Goal: Task Accomplishment & Management: Use online tool/utility

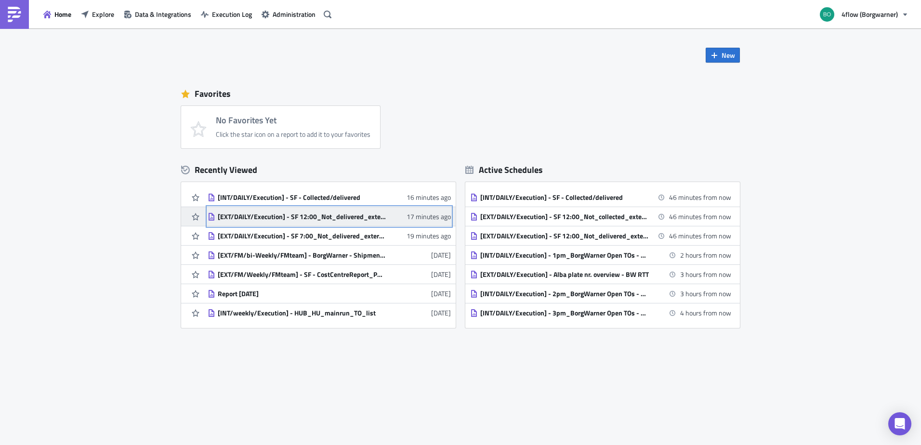
click at [313, 214] on div "[EXT/DAILY/Execution] - SF 12:00_Not_delivered_external sending to carrier" at bounding box center [302, 216] width 169 height 9
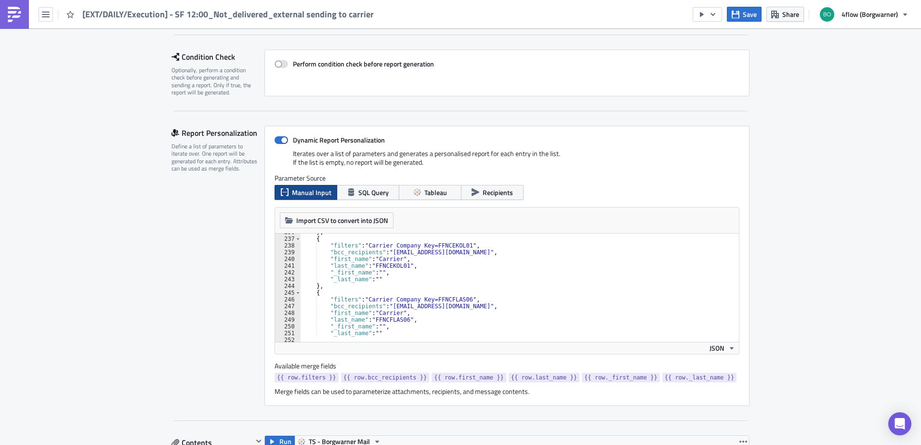
scroll to position [1589, 0]
type textarea ""first_name": "Carrier","
click at [499, 311] on div "} , { "filters" : "Carrier Company Key=FFNCEKOL01" , "bcc_recipients" : "[EMAIL…" at bounding box center [554, 286] width 509 height 115
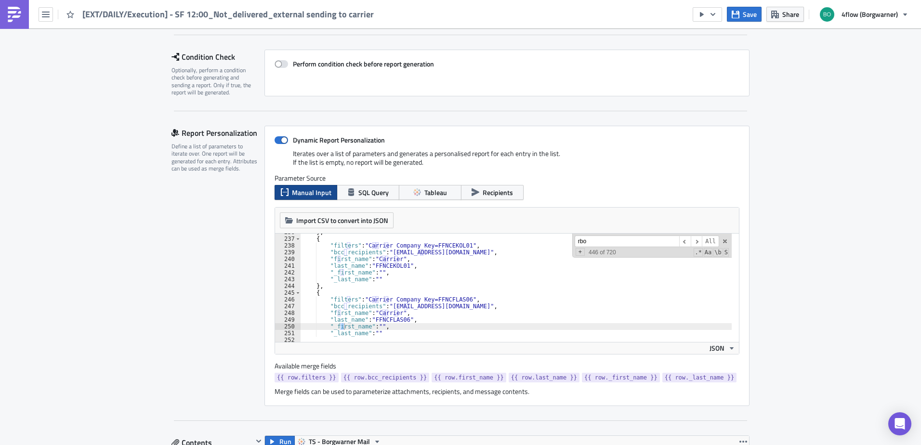
scroll to position [2093, 0]
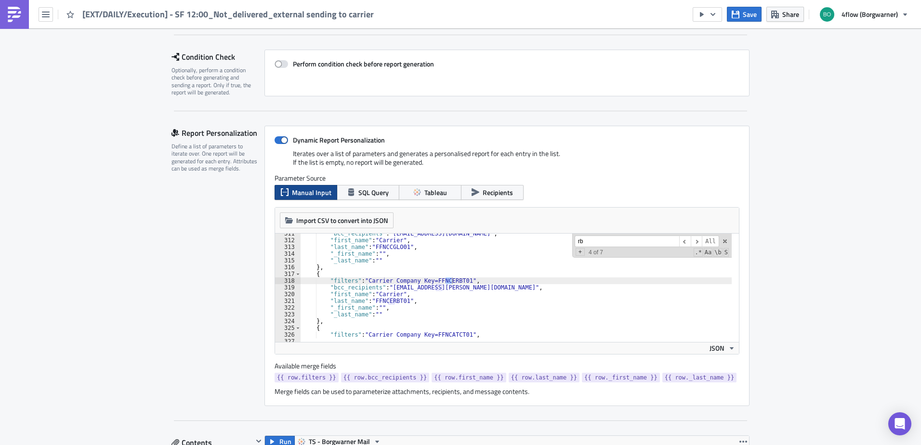
type input "r"
type input "f"
type input "ffncexpe08"
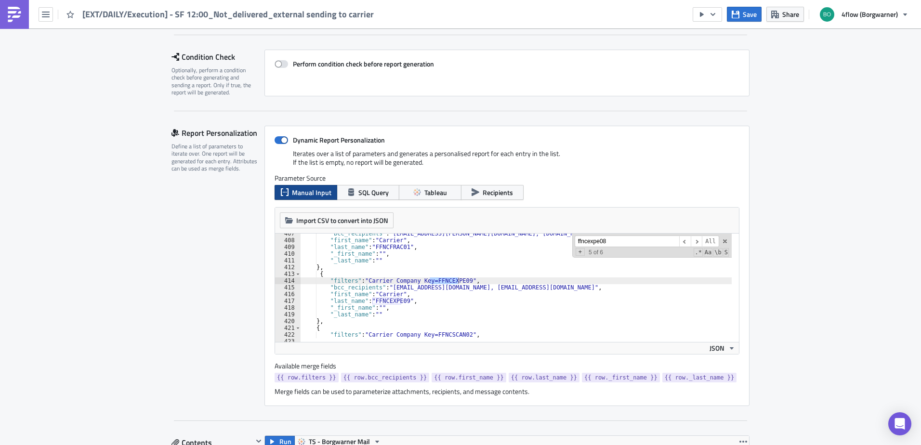
scroll to position [1979, 0]
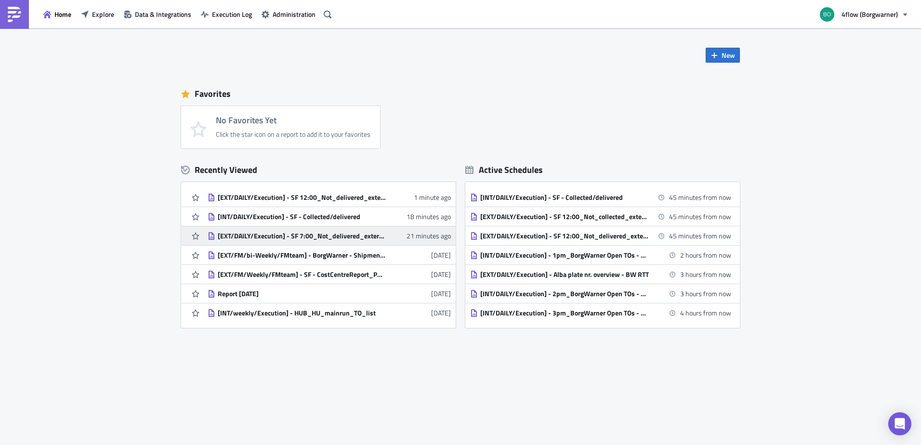
click at [354, 241] on link "[EXT/DAILY/Execution] - SF 7:00_Not_delivered_external sending to carrier 21 mi…" at bounding box center [329, 235] width 243 height 19
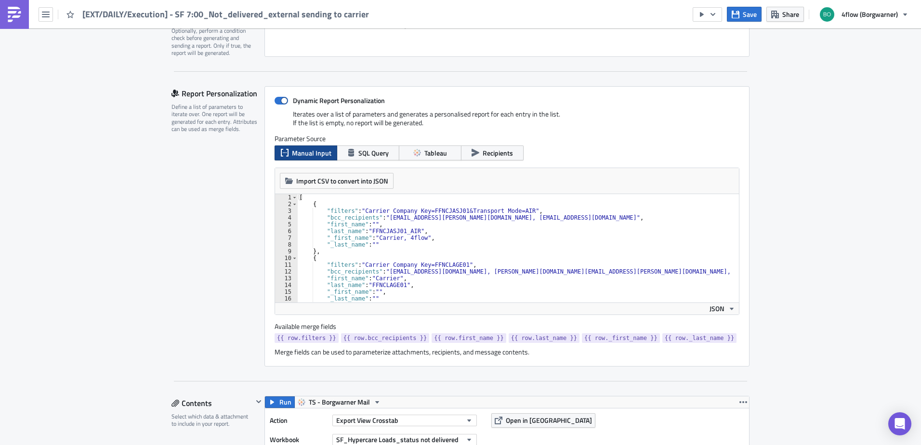
scroll to position [193, 0]
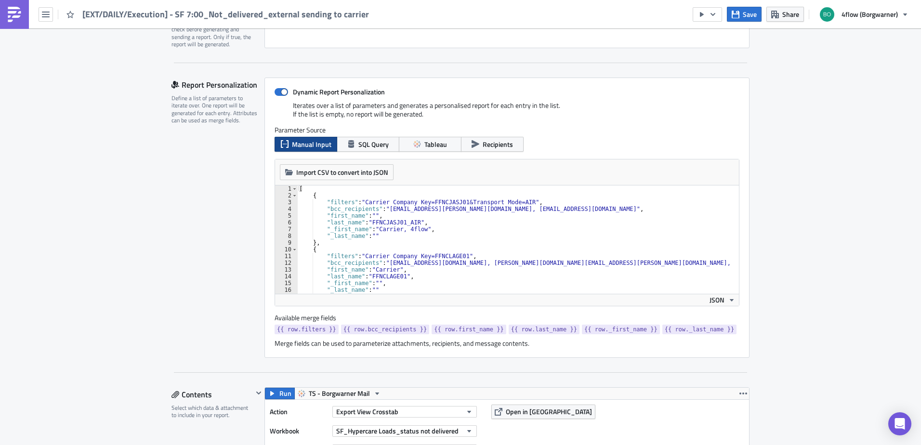
type textarea ""last_name": "FFNCJASJ01_AIR","
click at [392, 222] on div "[ { "filters" : "Carrier Company Key=FFNCJASJ01&Transport Mode=AIR" , "bcc_reci…" at bounding box center [551, 242] width 509 height 115
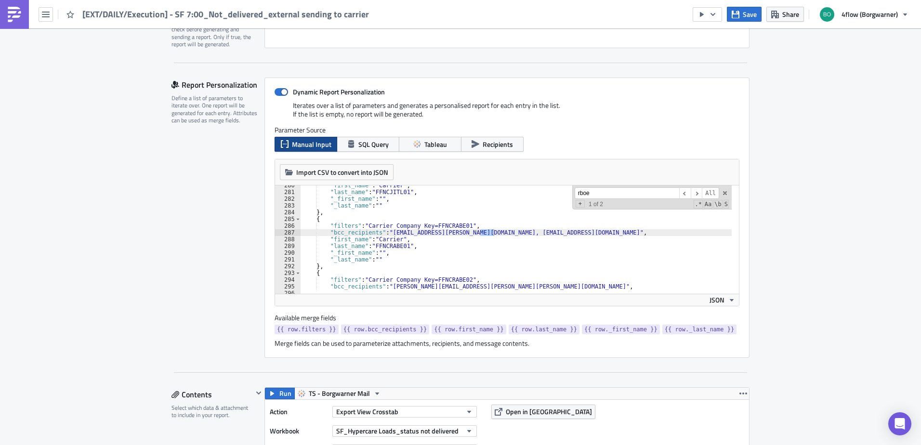
type input "rboe"
drag, startPoint x: 550, startPoint y: 232, endPoint x: 478, endPoint y: 235, distance: 72.8
click at [478, 235] on div ""first_name" : "Carrier" , "last_name" : "FFNCJITL01" , "_first_name" : "" , "_…" at bounding box center [554, 239] width 509 height 115
click at [595, 198] on input "rboe" at bounding box center [627, 193] width 104 height 12
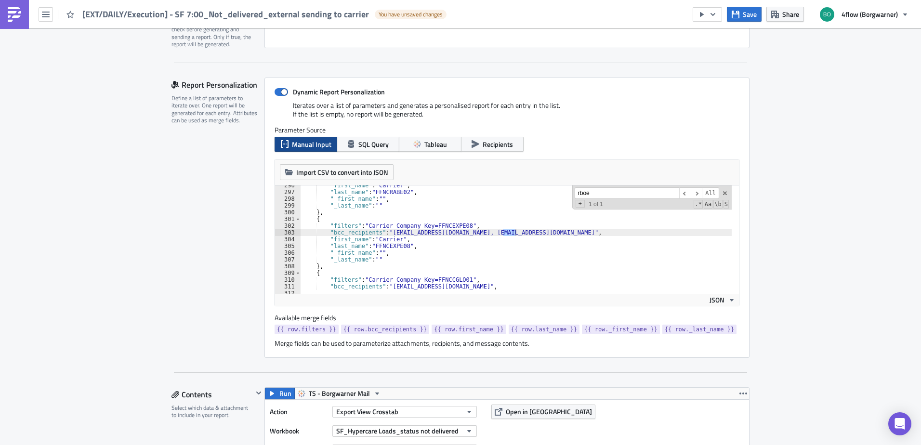
click at [506, 232] on div ""first_name" : "Carrier" , "last_name" : "FFNCRABE02" , "_first_name" : "" , "_…" at bounding box center [515, 239] width 431 height 108
drag, startPoint x: 498, startPoint y: 231, endPoint x: 572, endPoint y: 235, distance: 73.3
click at [572, 235] on div ""first_name" : "Carrier" , "last_name" : "FFNCRABE02" , "_first_name" : "" , "_…" at bounding box center [554, 239] width 509 height 115
type textarea ""bcc_recipients": "[EMAIL_ADDRESS][DOMAIN_NAME]","
click at [746, 10] on span "Save" at bounding box center [750, 14] width 14 height 10
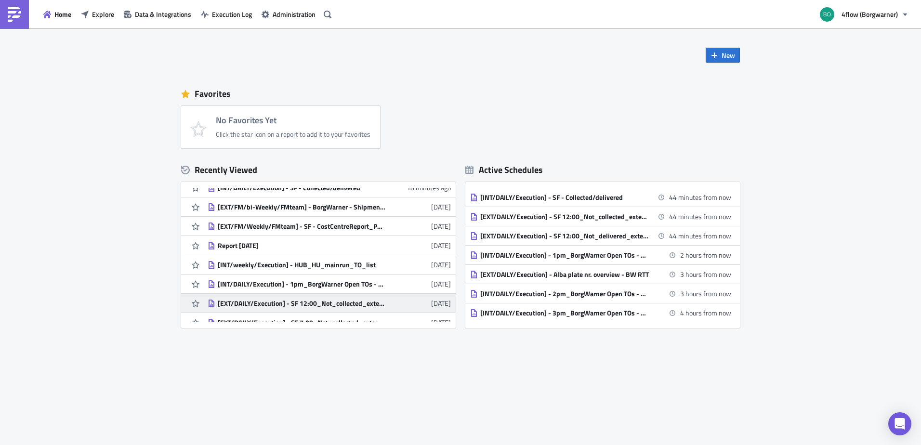
scroll to position [96, 0]
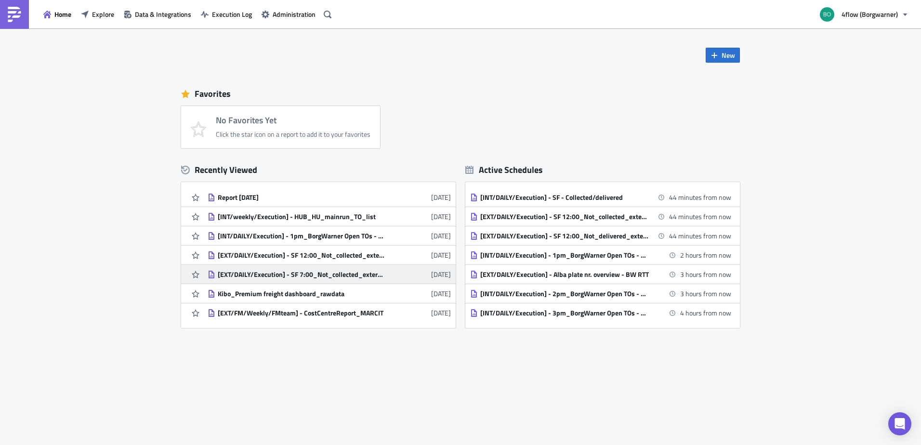
click at [362, 274] on div "[EXT/DAILY/Execution] - SF 7:00_Not_collected_external sending to carrier" at bounding box center [302, 274] width 169 height 9
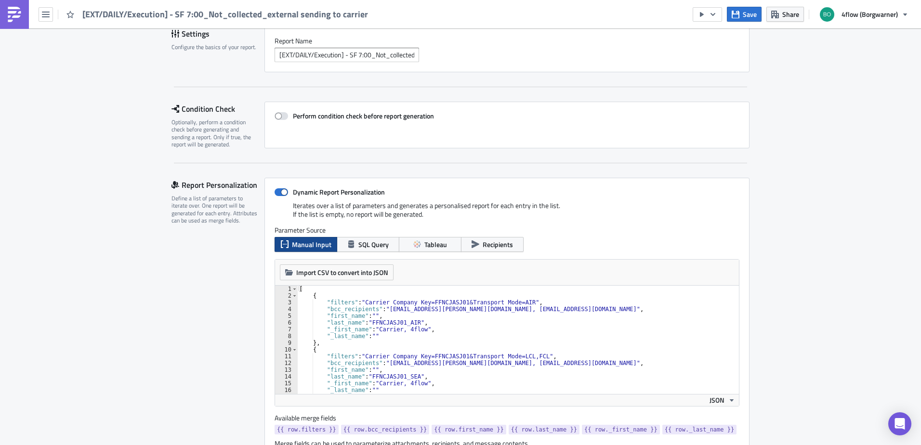
scroll to position [96, 0]
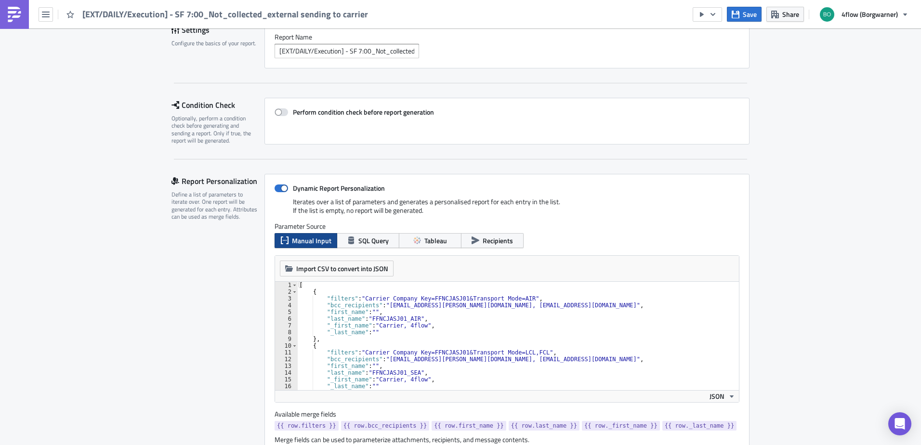
type textarea ""bcc_recipients": "[EMAIL_ADDRESS][PERSON_NAME][DOMAIN_NAME], [EMAIL_ADDRESS][D…"
click at [412, 307] on div "[ { "filters" : "Carrier Company Key=FFNCJASJ01&Transport Mode=AIR" , "bcc_reci…" at bounding box center [551, 339] width 509 height 115
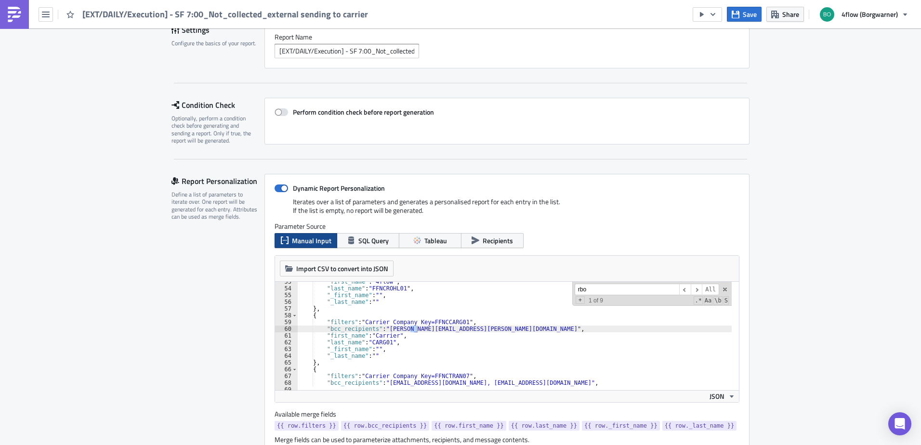
scroll to position [1830, 0]
type input "rboe"
drag, startPoint x: 549, startPoint y: 331, endPoint x: 480, endPoint y: 332, distance: 68.4
click at [480, 332] on div ""first_name" : "Carrier" , "last_name" : "FFNCJITL01" , "_first_name" : "" , "_…" at bounding box center [554, 335] width 509 height 115
click at [609, 288] on input "rboe" at bounding box center [627, 290] width 104 height 12
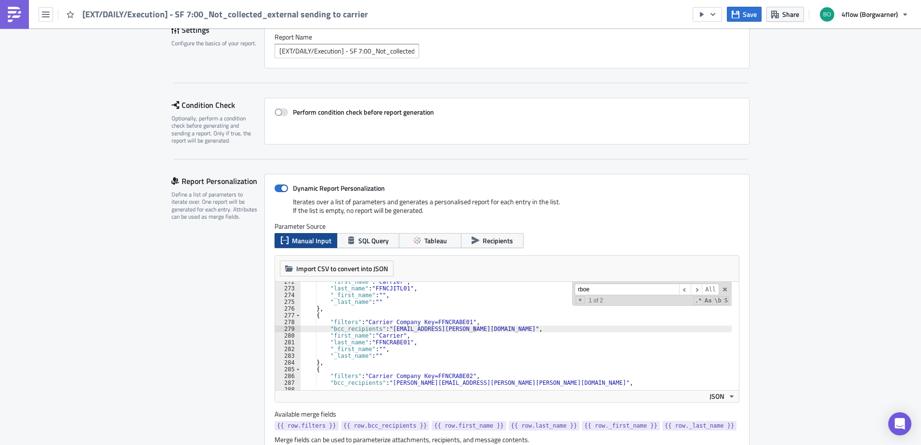
scroll to position [1938, 0]
click at [566, 332] on div ""first_name" : "Carrier" , "last_name" : "FFNCRABE02" , "_first_name" : "" , "_…" at bounding box center [554, 335] width 509 height 115
drag, startPoint x: 571, startPoint y: 330, endPoint x: 515, endPoint y: 328, distance: 55.9
click at [515, 328] on div ""first_name" : "Carrier" , "last_name" : "FFNCRABE02" , "_first_name" : "" , "_…" at bounding box center [554, 335] width 509 height 115
type textarea ""bcc_recipients": "[EMAIL_ADDRESS][DOMAIN_NAME]","
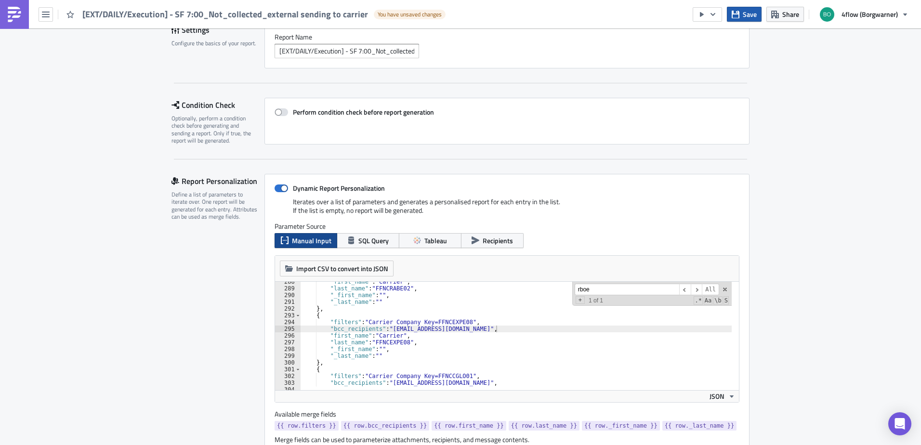
click at [739, 10] on button "Save" at bounding box center [744, 14] width 35 height 15
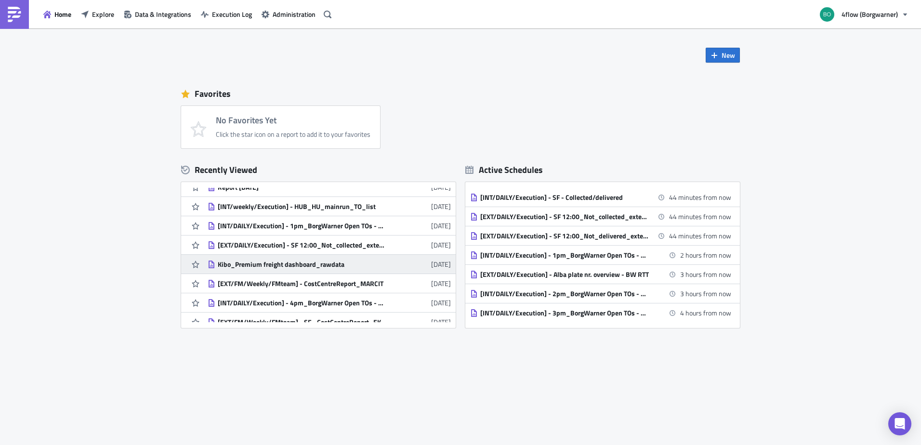
scroll to position [135, 0]
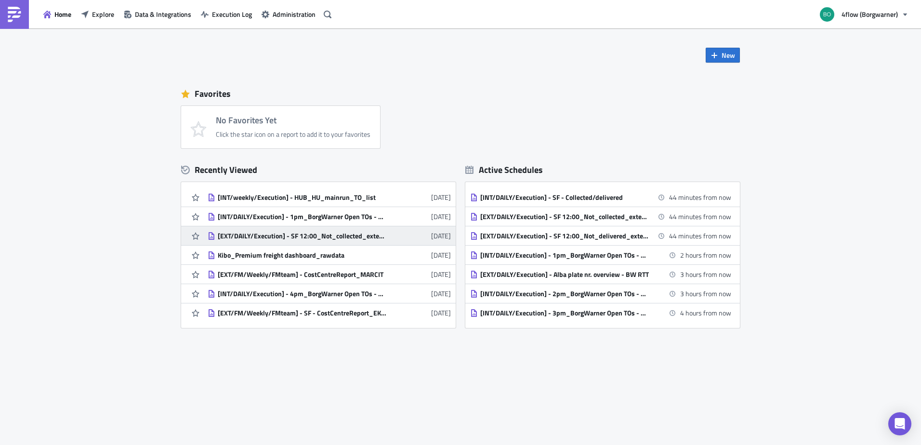
click at [376, 236] on div "[EXT/DAILY/Execution] - SF 12:00_Not_collected_external sending to carrier" at bounding box center [302, 236] width 169 height 9
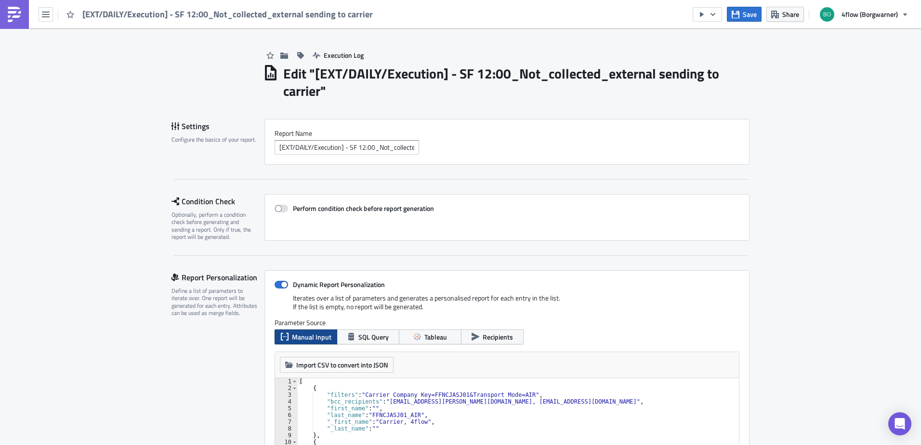
type textarea ""first_name": "","
click at [413, 405] on div "[ { "filters" : "Carrier Company Key=FFNCJASJ01&Transport Mode=AIR" , "bcc_reci…" at bounding box center [551, 435] width 509 height 115
type input "rbo"
